Goal: Task Accomplishment & Management: Manage account settings

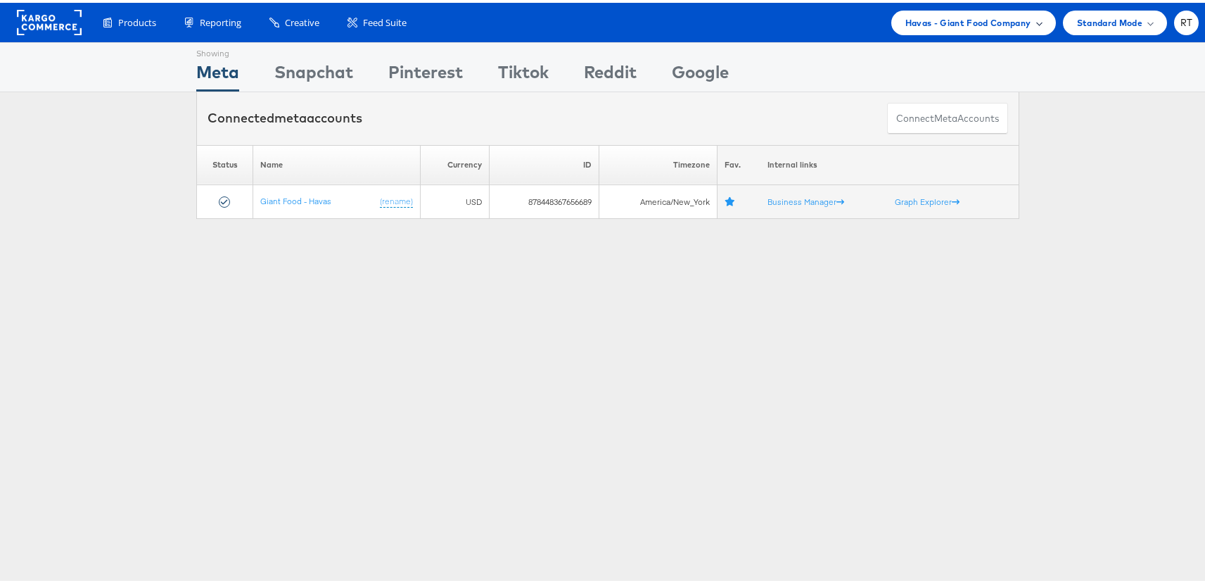
click at [1015, 23] on span "Havas - Giant Food Company" at bounding box center [968, 20] width 126 height 15
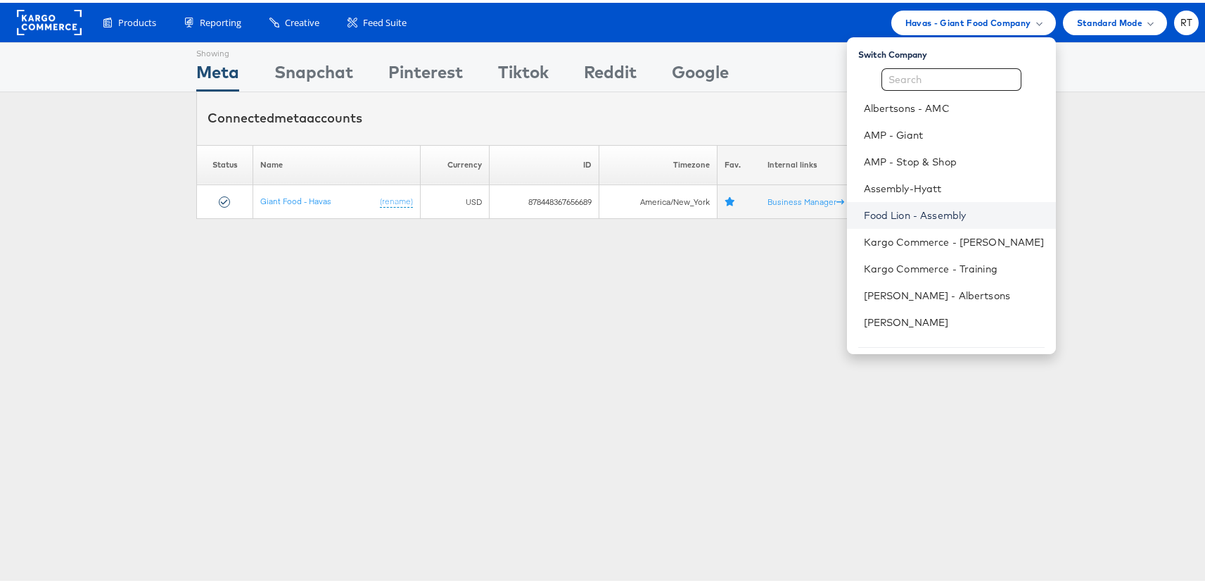
click at [929, 215] on link "Food Lion - Assembly" at bounding box center [954, 212] width 181 height 14
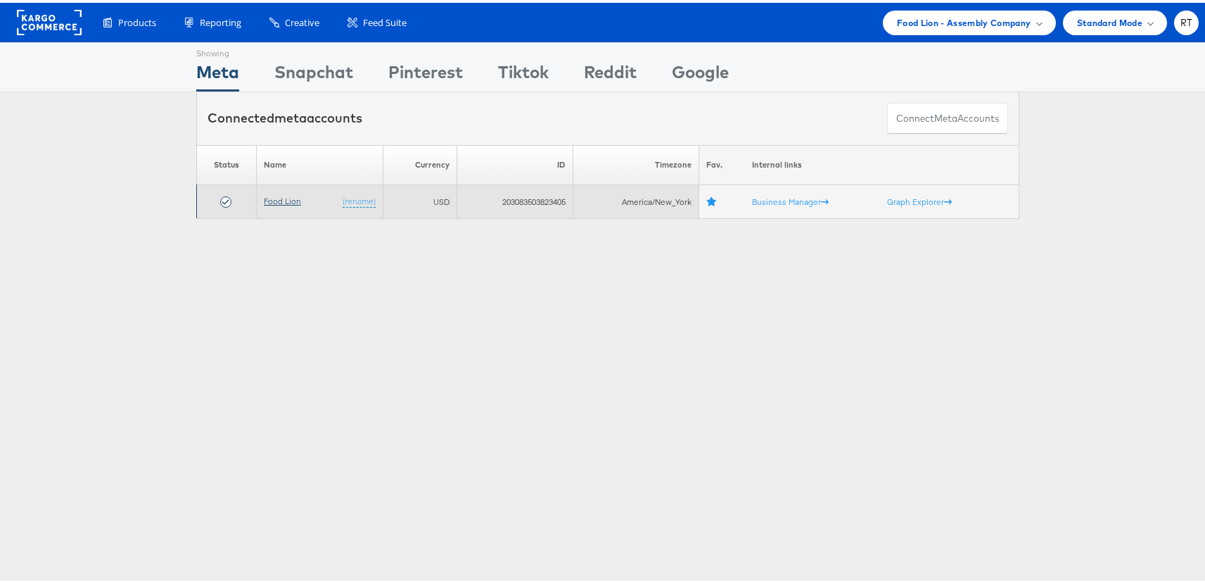
click at [264, 201] on link "Food Lion" at bounding box center [282, 198] width 37 height 11
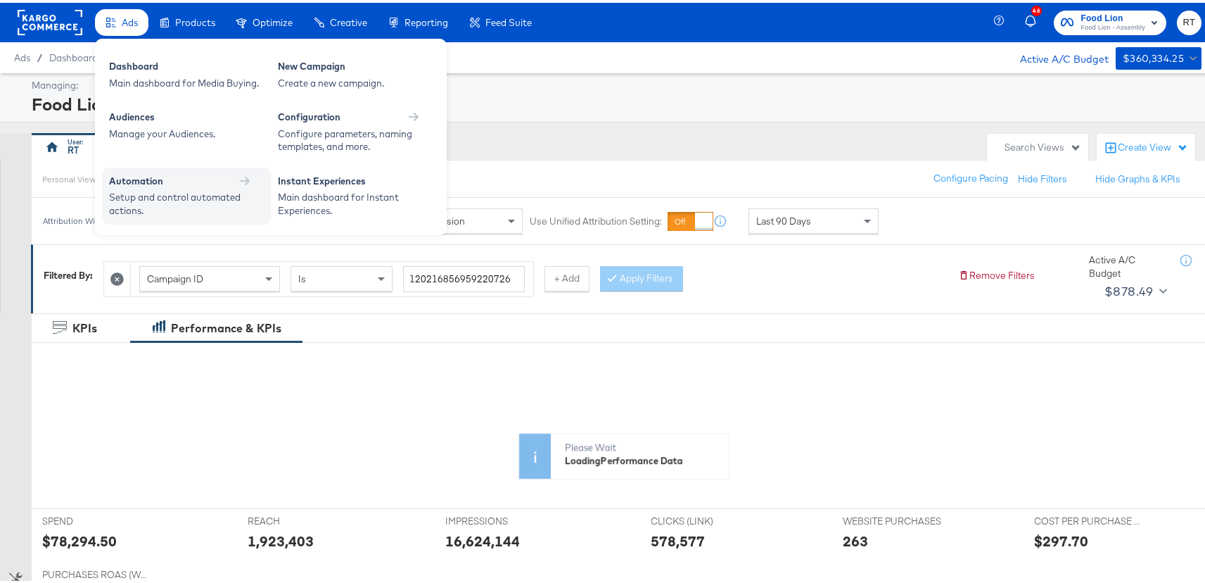
click at [164, 178] on div "Automation" at bounding box center [186, 178] width 155 height 13
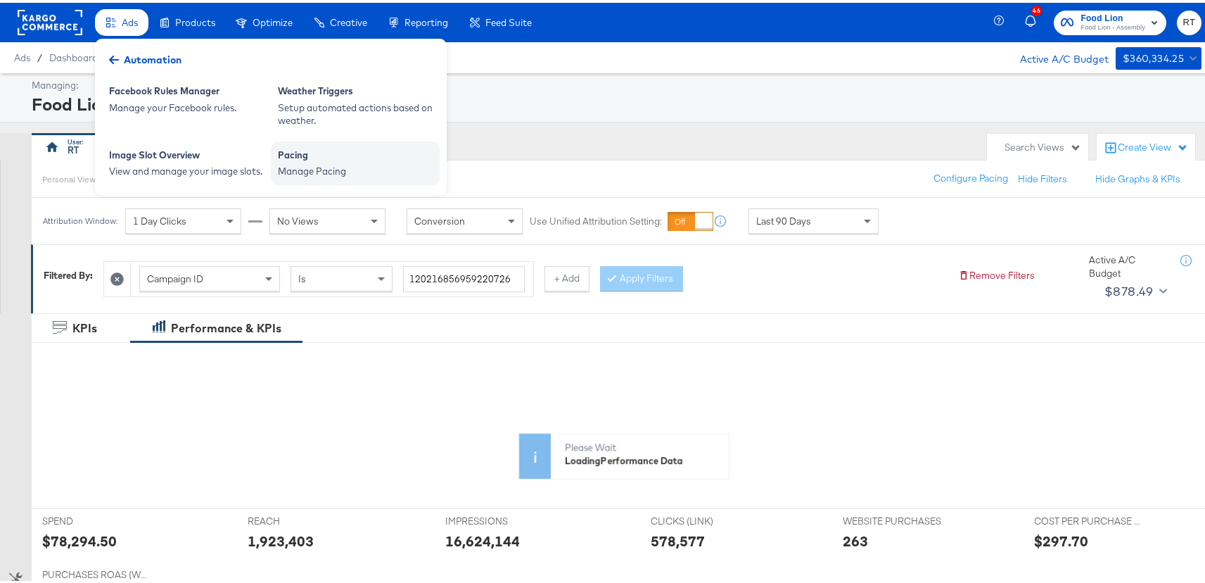
click at [374, 160] on div "Pacing" at bounding box center [355, 154] width 155 height 17
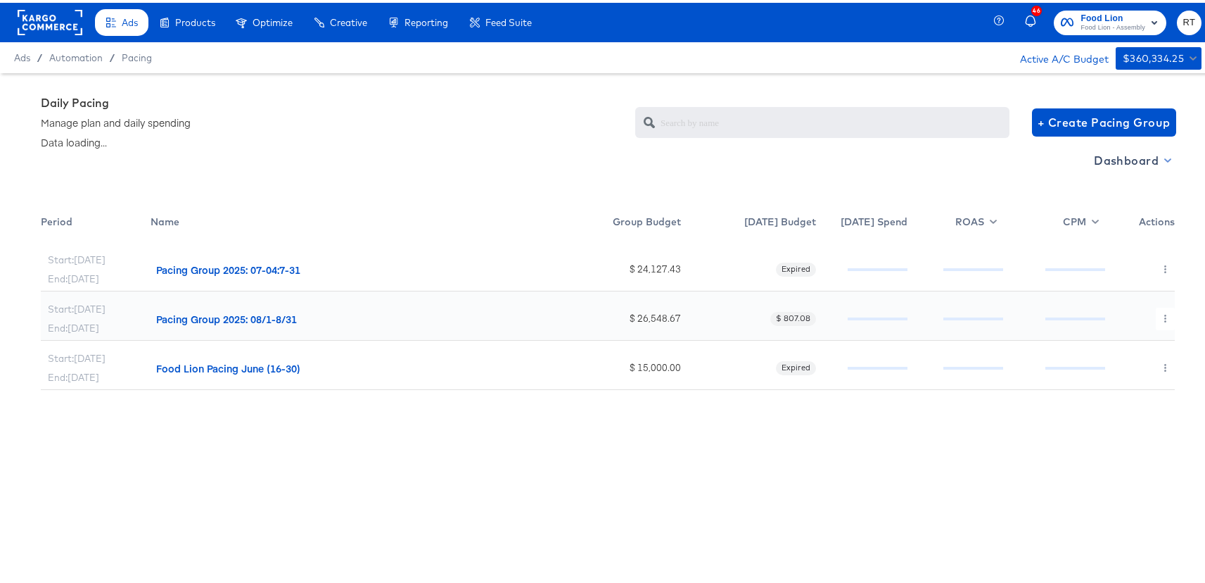
click at [1128, 163] on span "Dashboard" at bounding box center [1131, 158] width 75 height 20
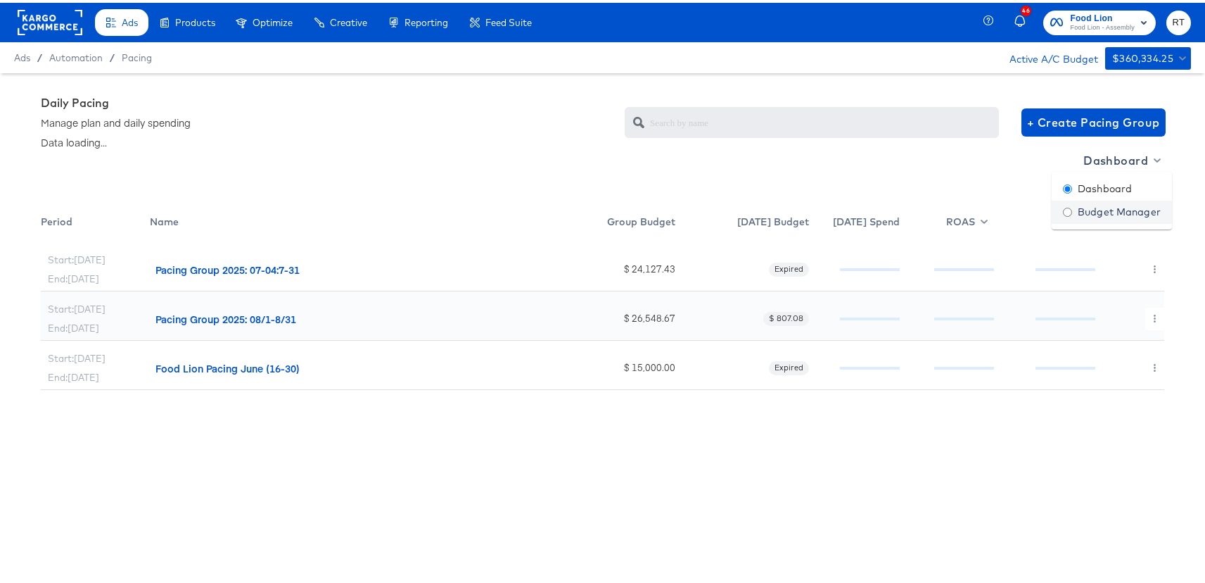
click at [1107, 208] on div "Budget Manager" at bounding box center [1112, 209] width 98 height 15
radio input "false"
radio input "true"
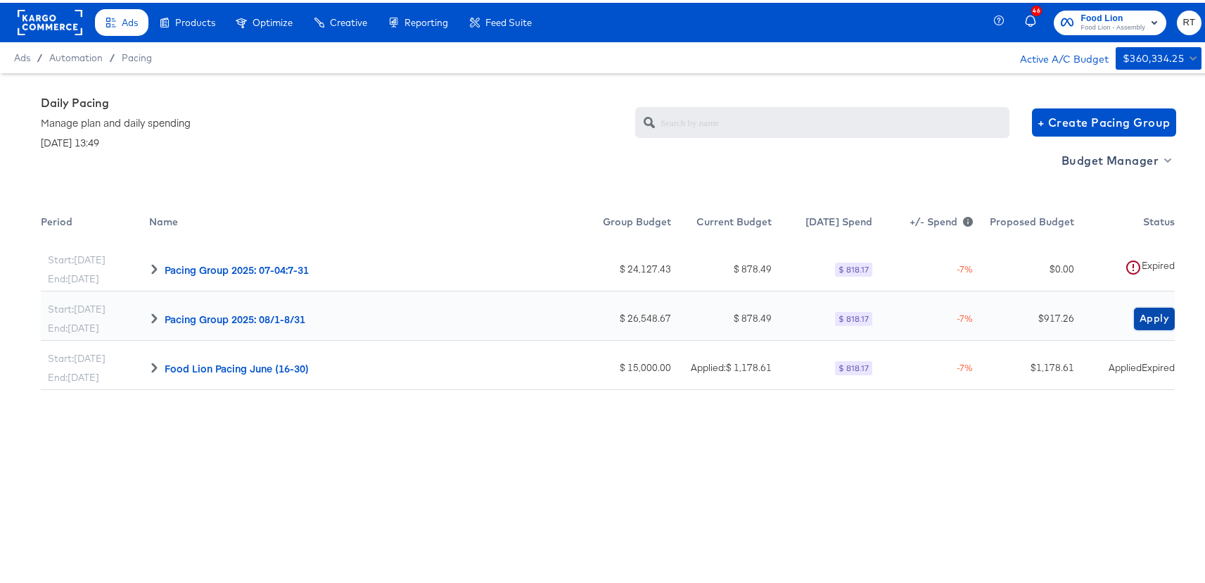
click at [1143, 319] on span "Apply" at bounding box center [1155, 316] width 30 height 18
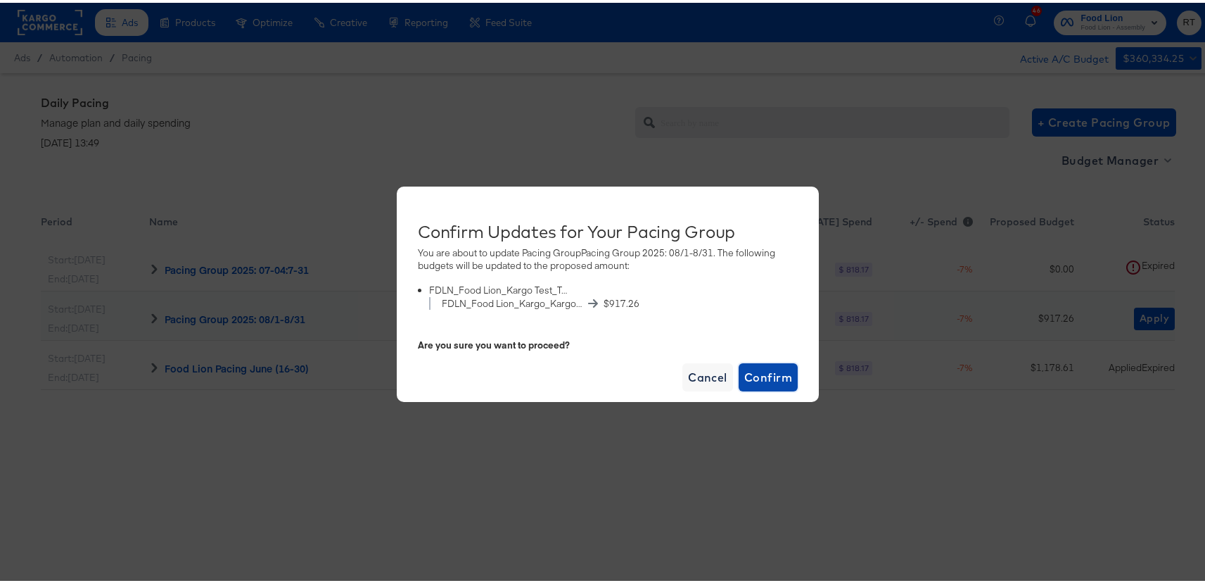
click at [758, 374] on span "Confirm" at bounding box center [768, 374] width 48 height 20
